Goal: Task Accomplishment & Management: Manage account settings

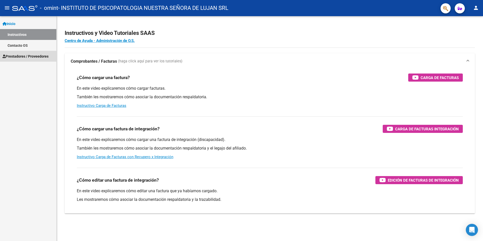
click at [44, 54] on span "Prestadores / Proveedores" at bounding box center [26, 57] width 46 height 6
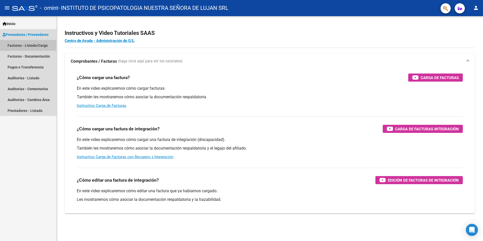
click at [39, 46] on link "Facturas - Listado/Carga" at bounding box center [28, 45] width 56 height 11
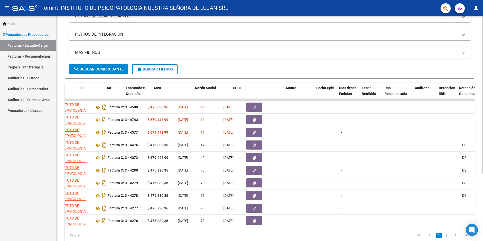
scroll to position [0, 11]
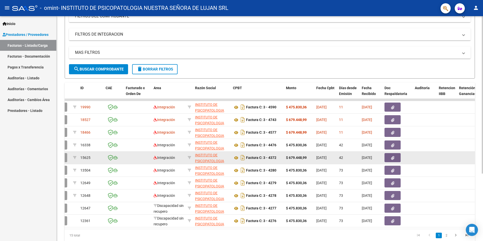
click at [431, 160] on datatable-body-cell at bounding box center [424, 157] width 24 height 12
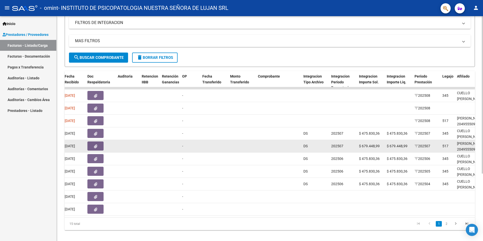
scroll to position [96, 0]
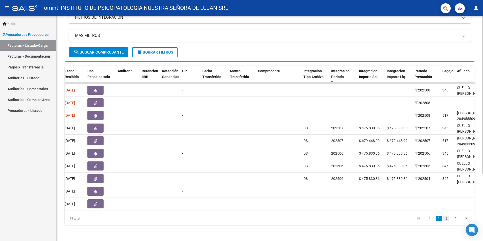
click at [446, 217] on link "2" at bounding box center [446, 219] width 6 height 6
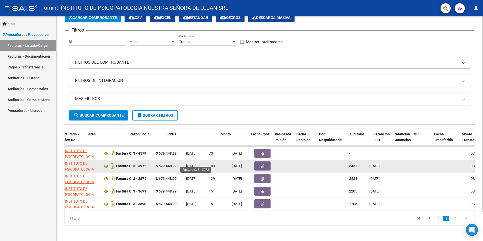
scroll to position [0, 0]
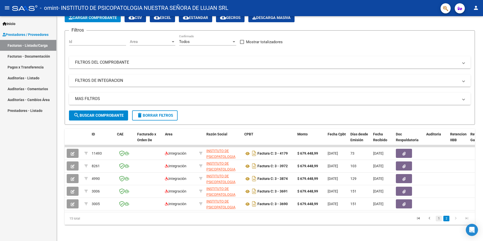
click at [436, 219] on link "1" at bounding box center [438, 219] width 6 height 6
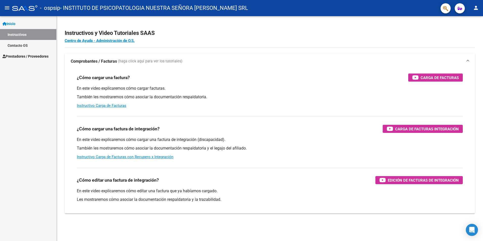
click at [38, 55] on span "Prestadores / Proveedores" at bounding box center [26, 57] width 46 height 6
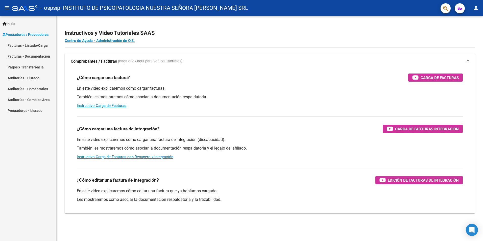
click at [33, 47] on link "Facturas - Listado/Carga" at bounding box center [28, 45] width 56 height 11
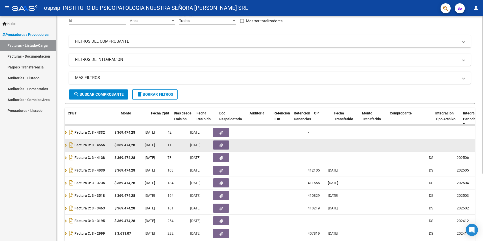
scroll to position [0, 125]
